Goal: Navigation & Orientation: Find specific page/section

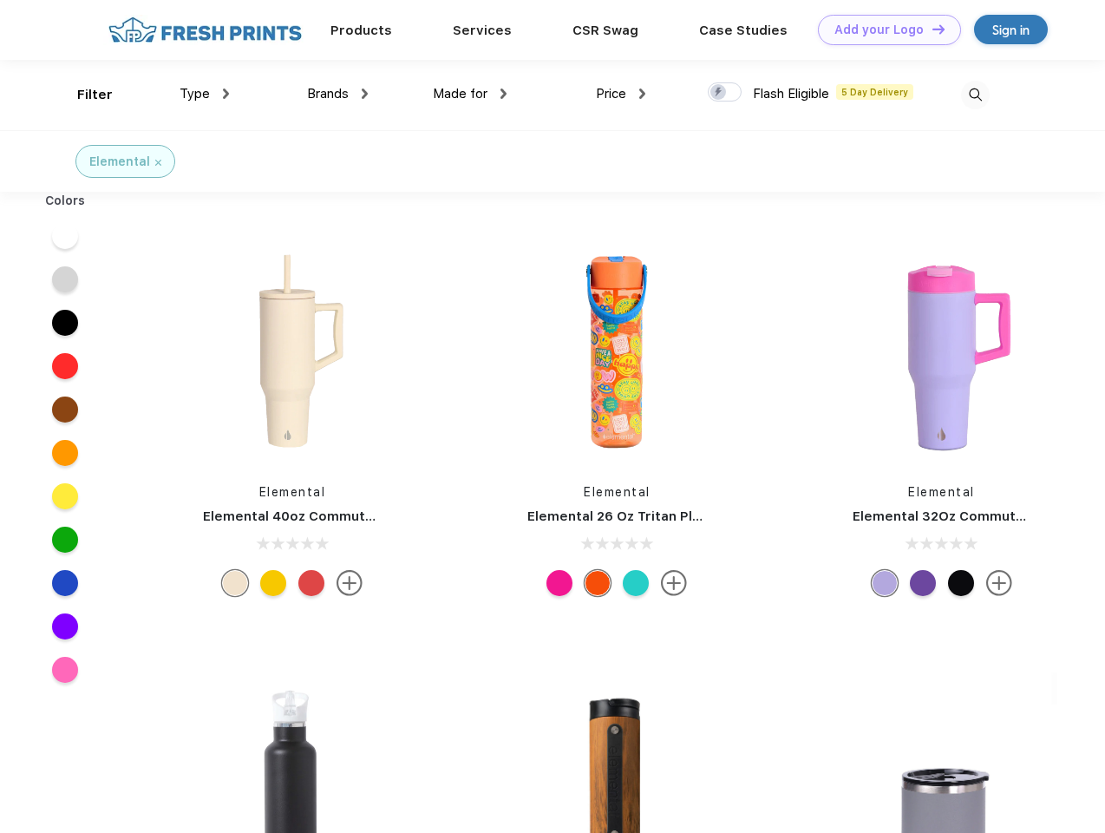
click at [883, 29] on link "Add your Logo Design Tool" at bounding box center [889, 30] width 143 height 30
click at [0, 0] on div "Design Tool" at bounding box center [0, 0] width 0 height 0
click at [931, 29] on link "Add your Logo Design Tool" at bounding box center [889, 30] width 143 height 30
click at [83, 95] on div "Filter" at bounding box center [95, 95] width 36 height 20
click at [205, 94] on span "Type" at bounding box center [195, 94] width 30 height 16
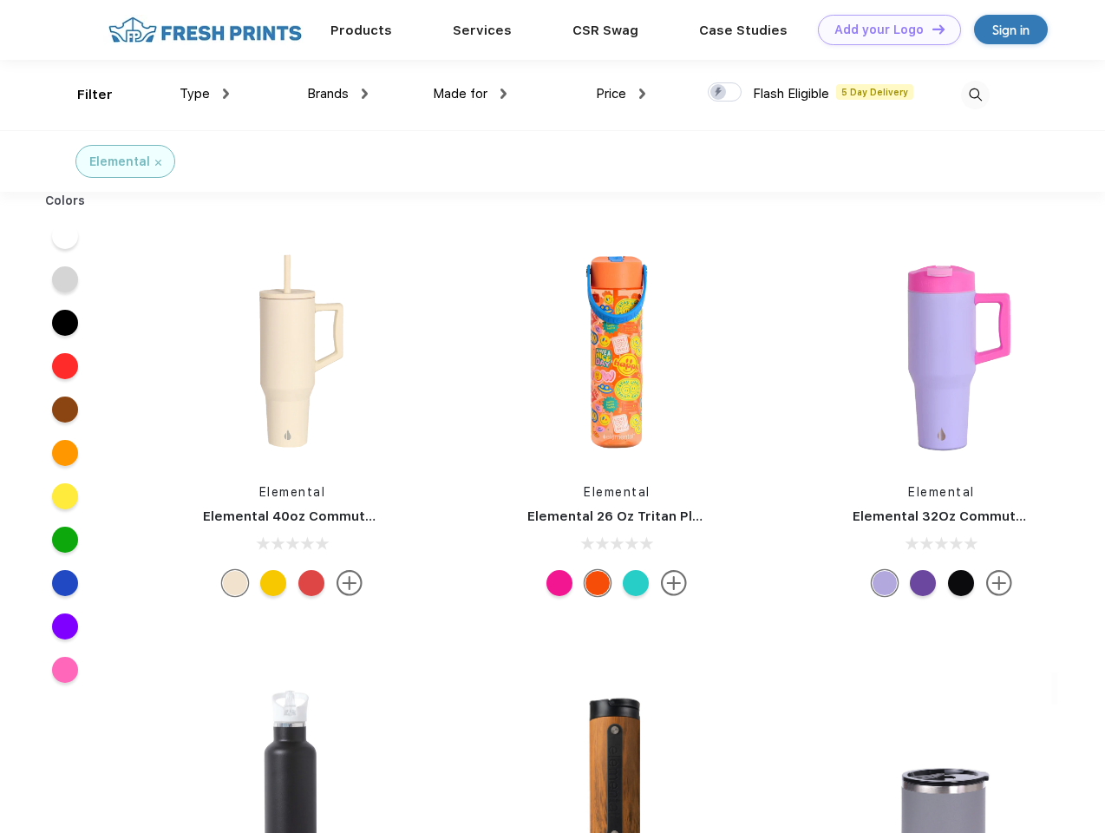
click at [337, 94] on span "Brands" at bounding box center [328, 94] width 42 height 16
click at [470, 94] on span "Made for" at bounding box center [460, 94] width 55 height 16
click at [621, 94] on span "Price" at bounding box center [611, 94] width 30 height 16
click at [725, 93] on div at bounding box center [725, 91] width 34 height 19
click at [719, 93] on input "checkbox" at bounding box center [713, 87] width 11 height 11
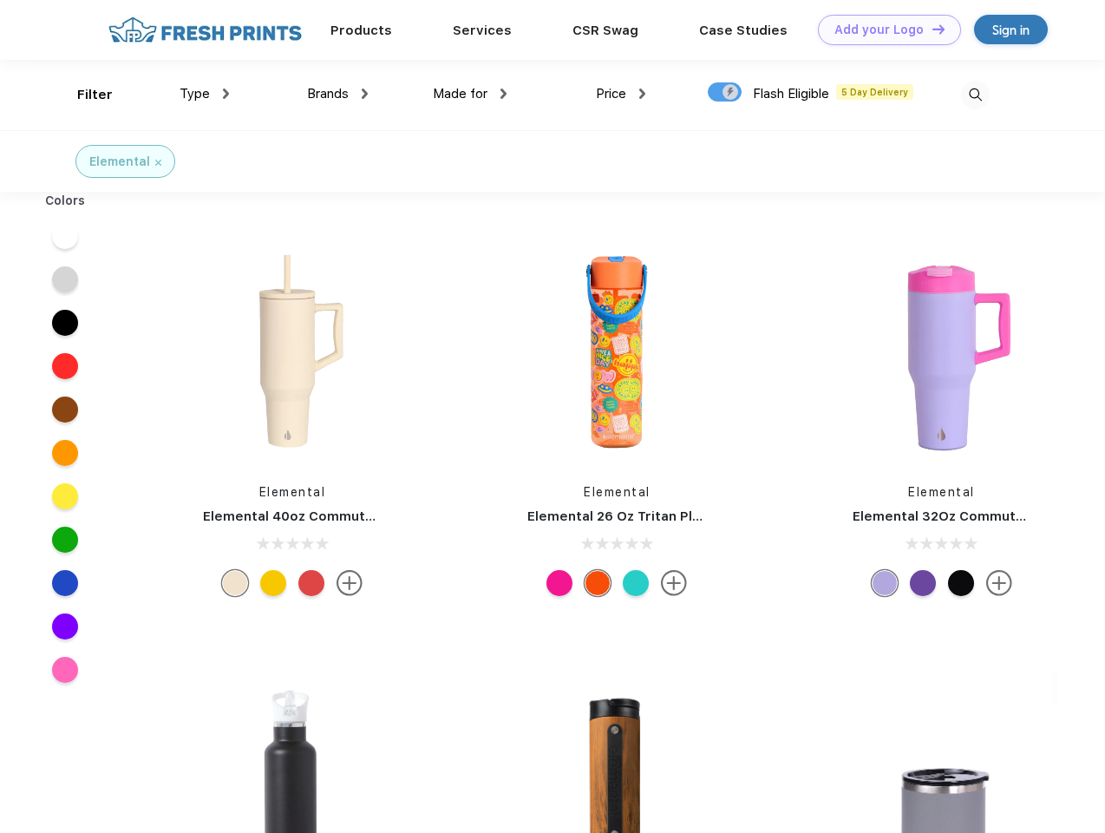
click at [975, 95] on img at bounding box center [975, 95] width 29 height 29
